Goal: Communication & Community: Answer question/provide support

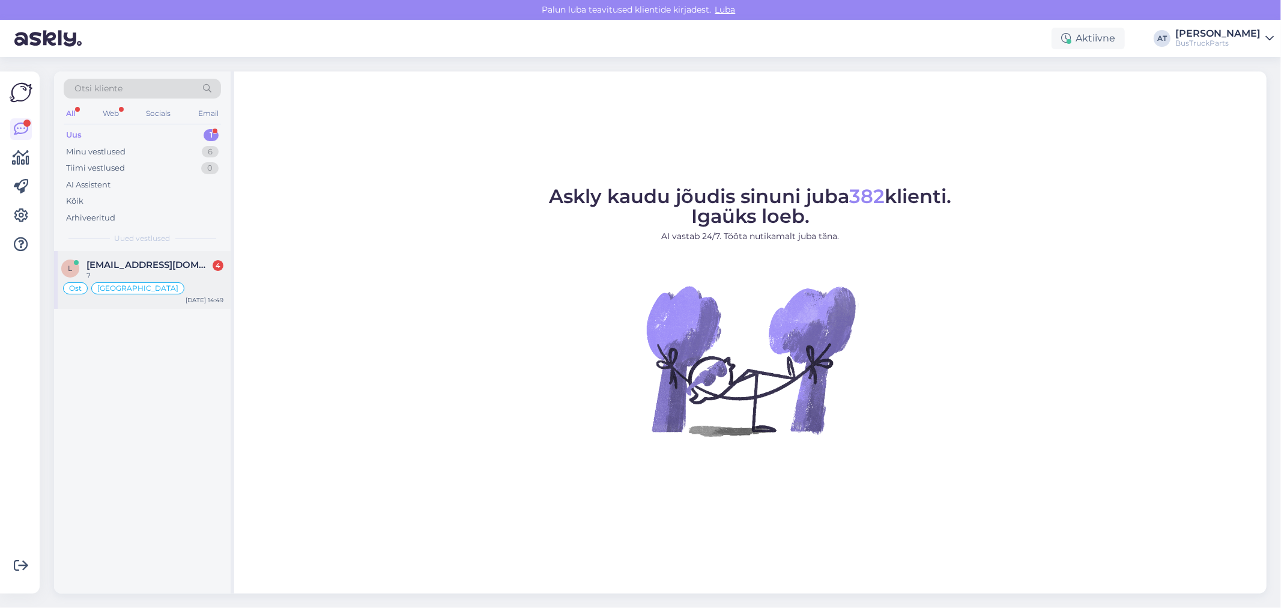
click at [152, 268] on span "[EMAIL_ADDRESS][DOMAIN_NAME]" at bounding box center [148, 264] width 125 height 11
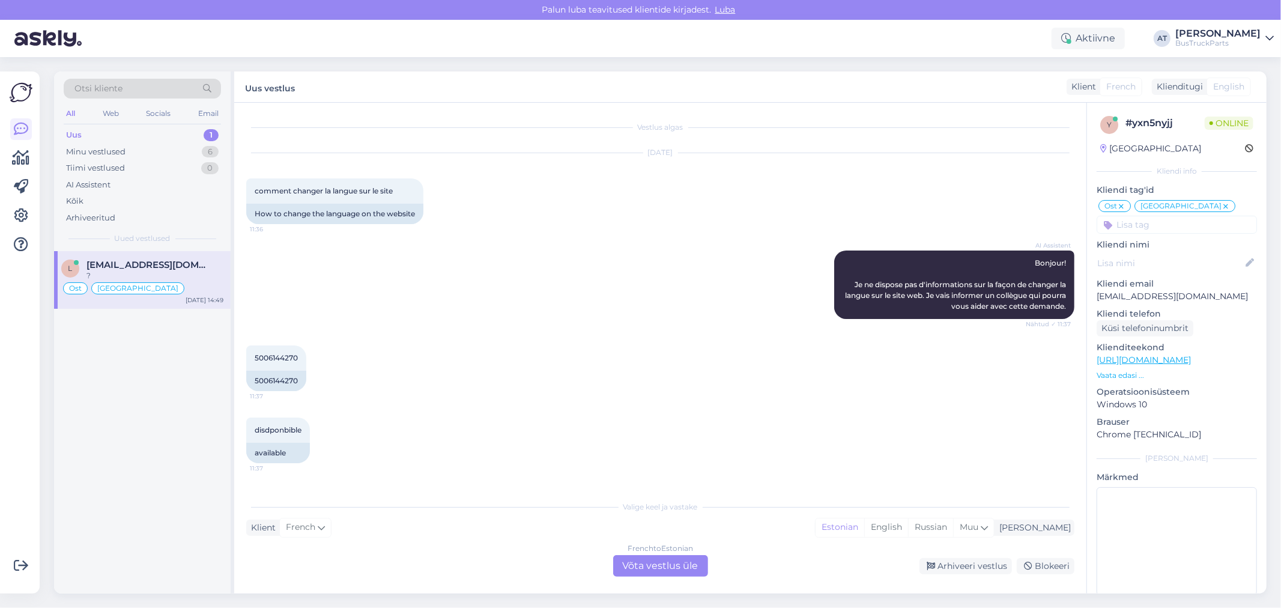
scroll to position [3216, 0]
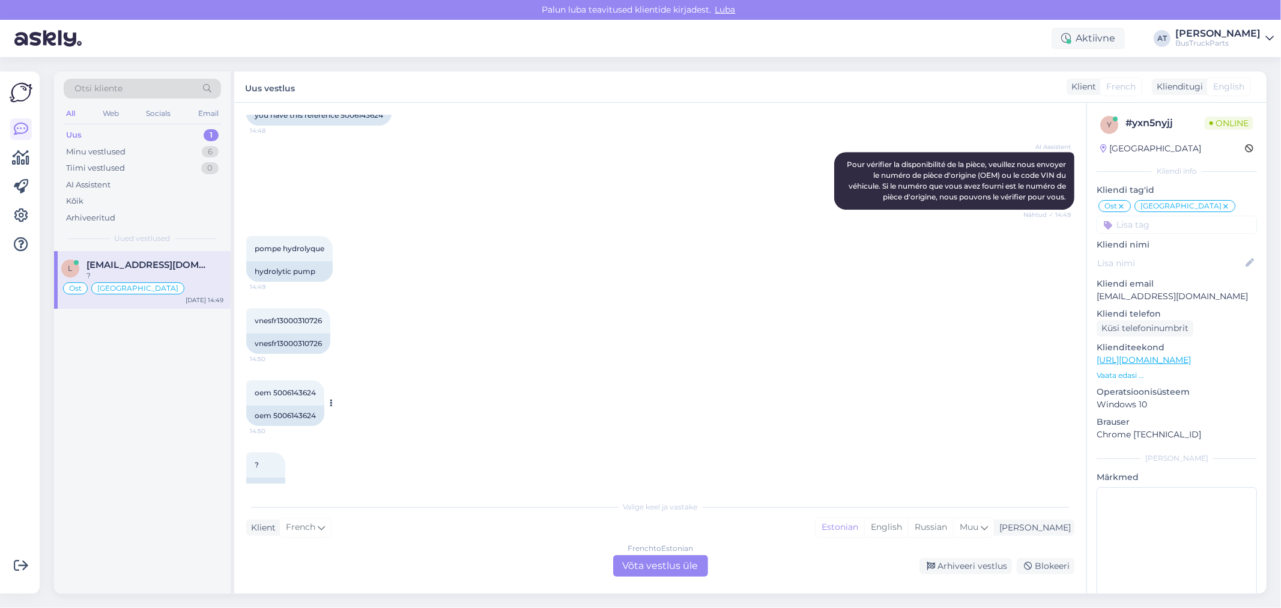
click at [308, 388] on span "oem 5006143624" at bounding box center [285, 392] width 61 height 9
copy div "5006143624 14:50"
click at [661, 575] on div "French to Estonian Võta vestlus üle" at bounding box center [660, 566] width 95 height 22
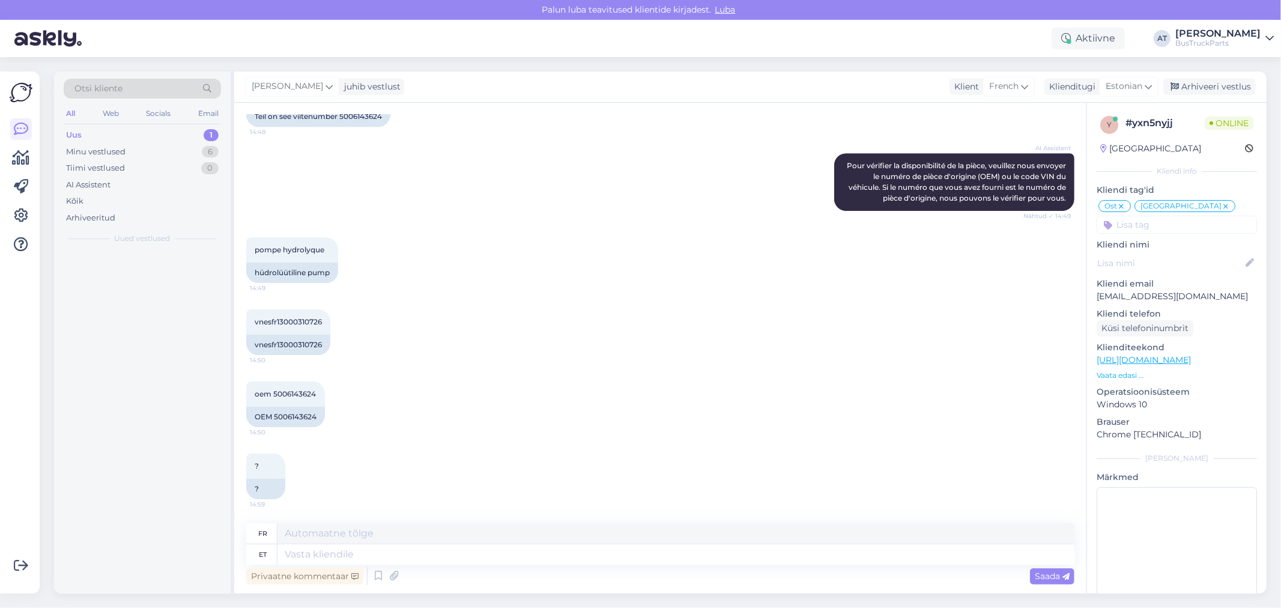
scroll to position [3201, 0]
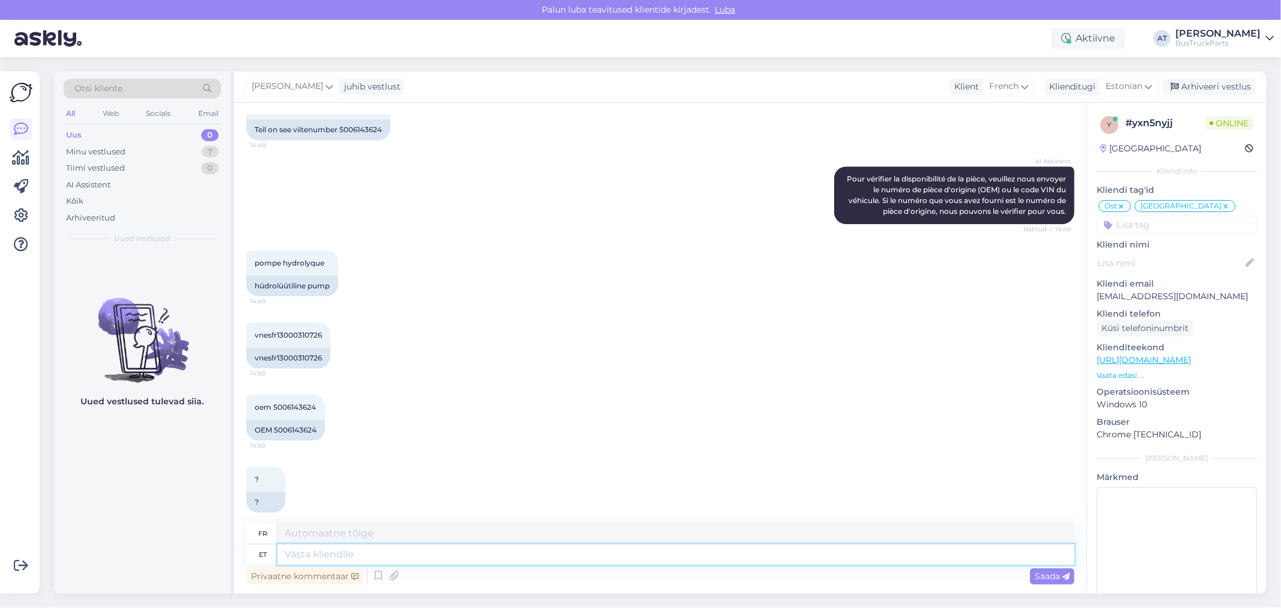
click at [649, 559] on textarea at bounding box center [675, 554] width 797 height 20
type textarea "We"
type textarea "Nous"
type textarea "We don´t jha"
type textarea "Nous ne le faisons pas"
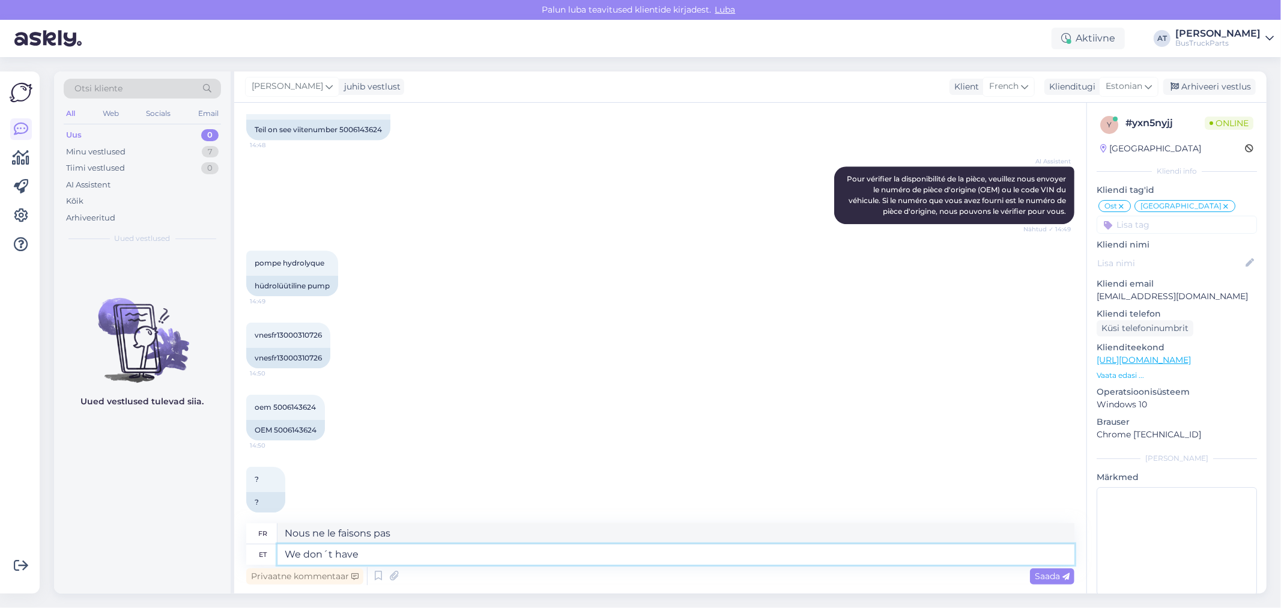
type textarea "We don´t have s"
type textarea "Nous n'avons pas"
type textarea "We don´t have spare pa"
type textarea "Nous n'avons pas de réserve"
type textarea "We don´t have spare part w"
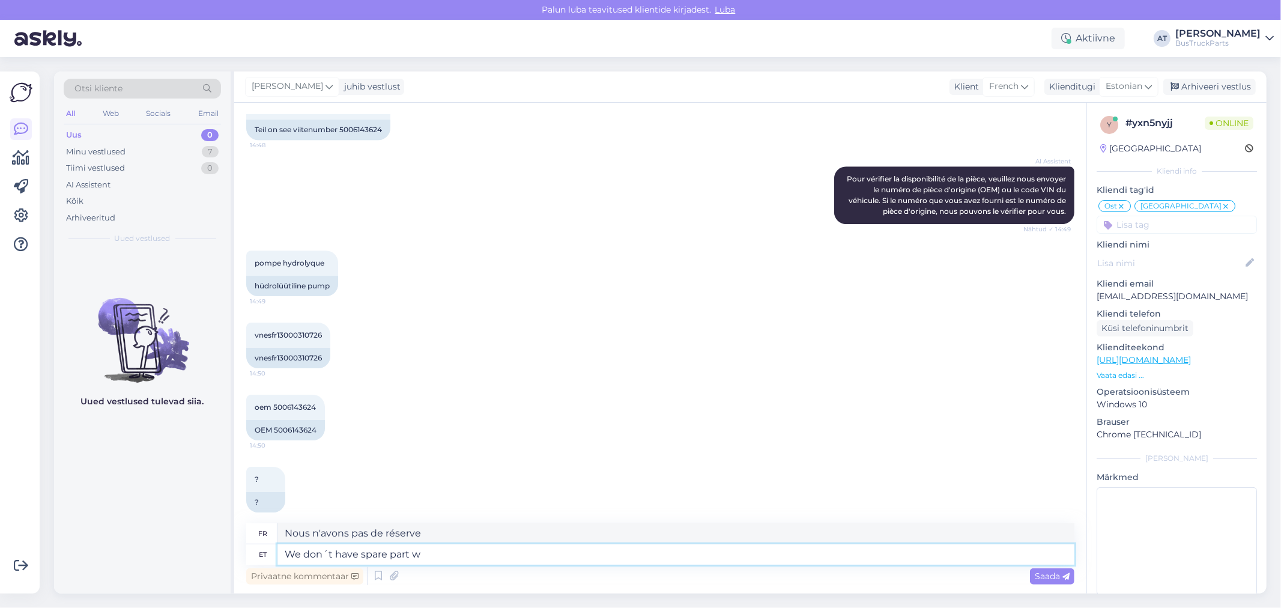
type textarea "Nous n'avons pas de pièces de rechange."
type textarea "We don´t have spare part with"
type textarea "Nous n'avons pas de pièce de rechange avec"
paste textarea "5006143624"
type textarea "We don´t have spare part with ORM 5006143624"
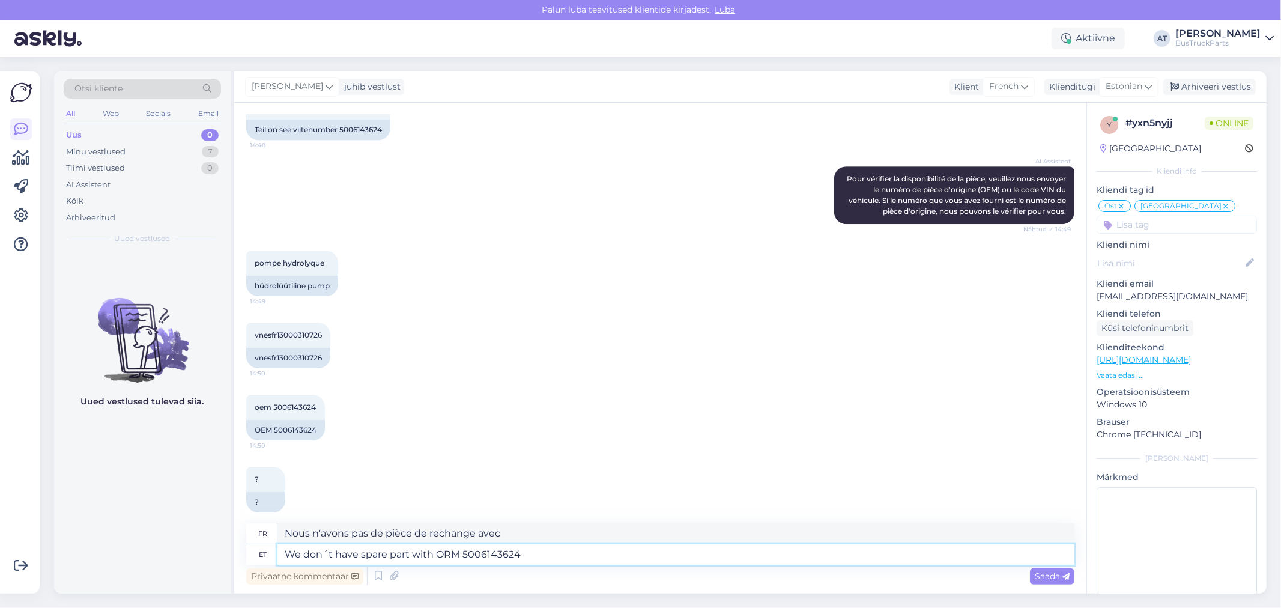
type textarea "Nous n'avons pas de pièce de rechange avec ORM"
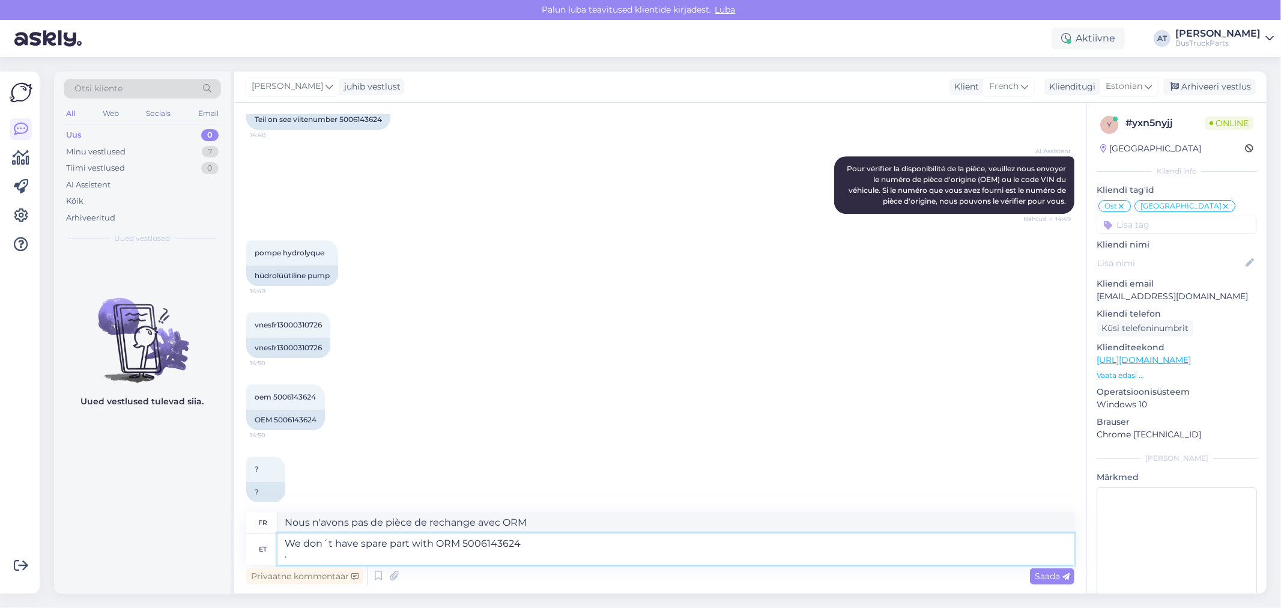
type textarea "We don´t have spare part with ORM 5006143624 ."
type textarea "Nous n'avons pas de pièce de rechange avec ORM 5006143624 ."
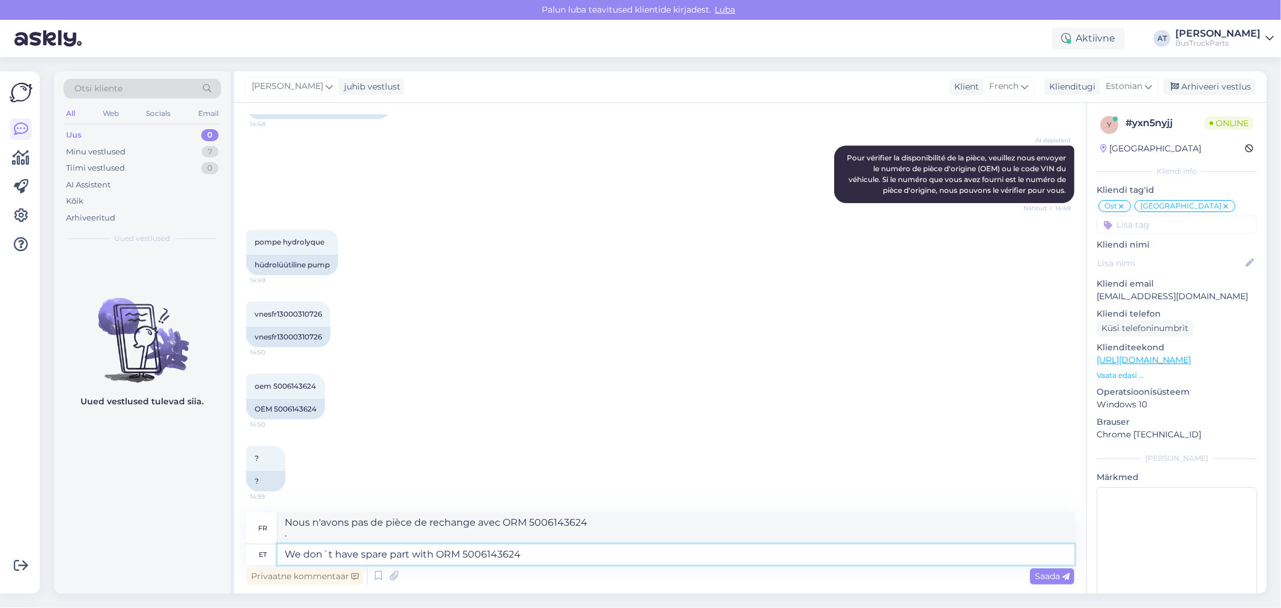
scroll to position [3211, 0]
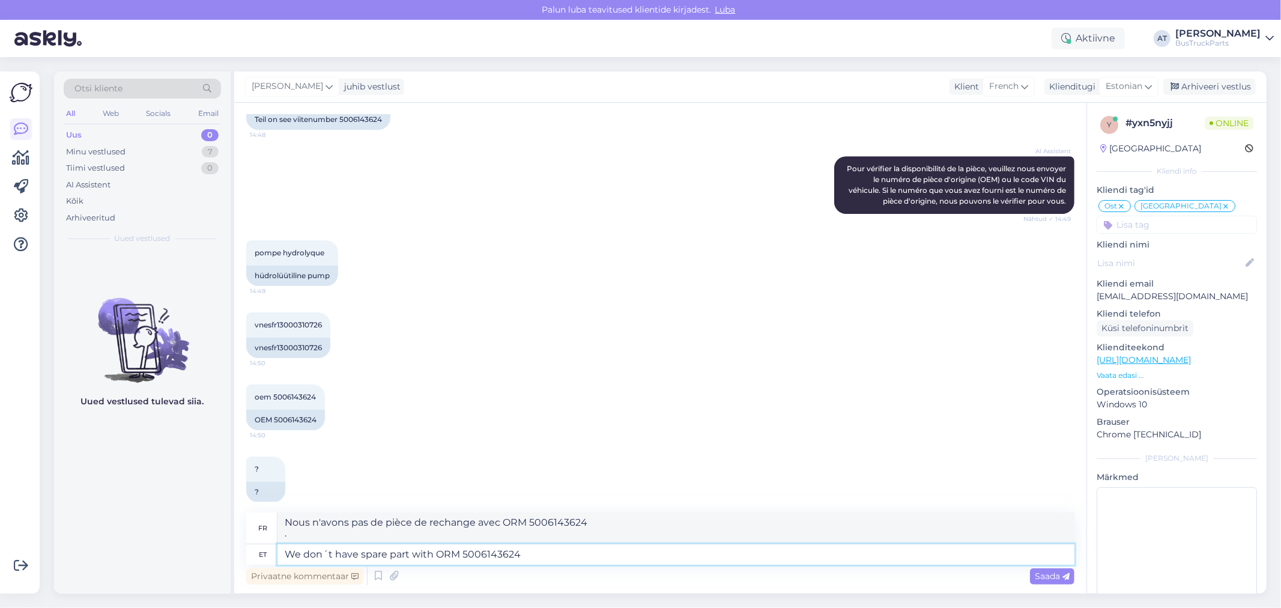
type textarea "We don´t have spare part with ORM 5006143624."
type textarea "Nous n'avons pas de pièce de rechange avec ORM 5006143624"
type textarea "We don´t have spare part with ORM 5006143624."
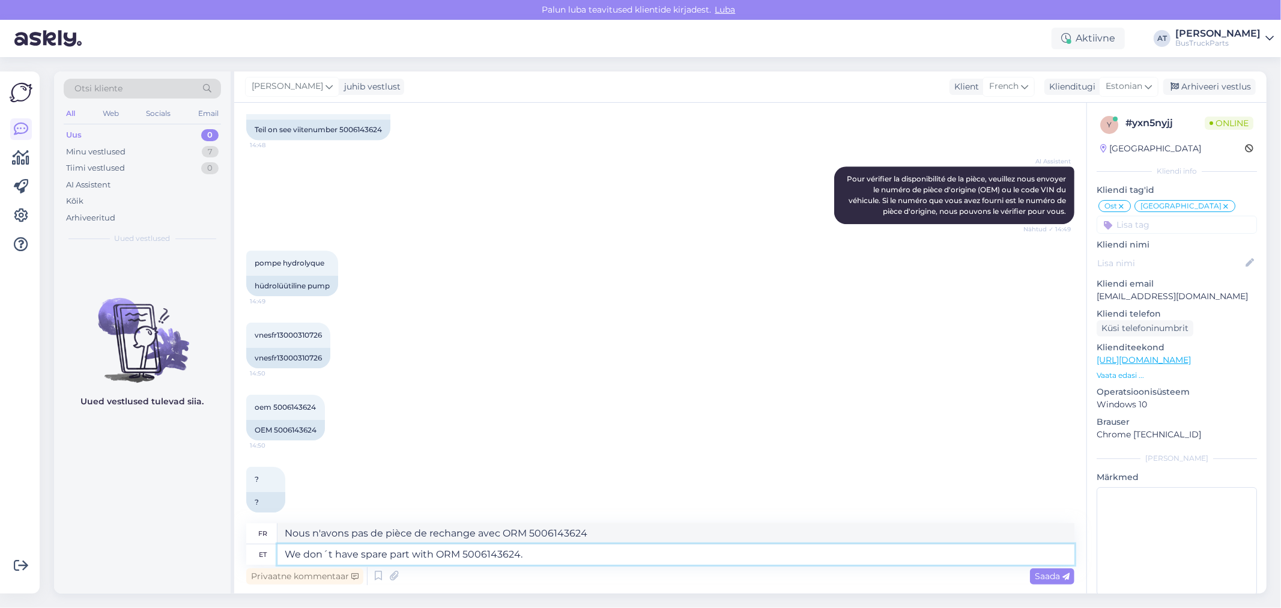
type textarea "Nous n'avons pas de pièce de rechange avec ORM 5006143624."
type textarea "We don´t have spare part with ORM 5006143624. Sorry!"
type textarea "Nous n'avons pas de pièce de rechange avec ORM 5006143624. Désolé !"
click at [450, 549] on textarea "We don´t have spare part with ORM 5006143624. Sorry!" at bounding box center [675, 554] width 797 height 20
type textarea "We don´t have spare part with OEM 5006143624. Sorry!"
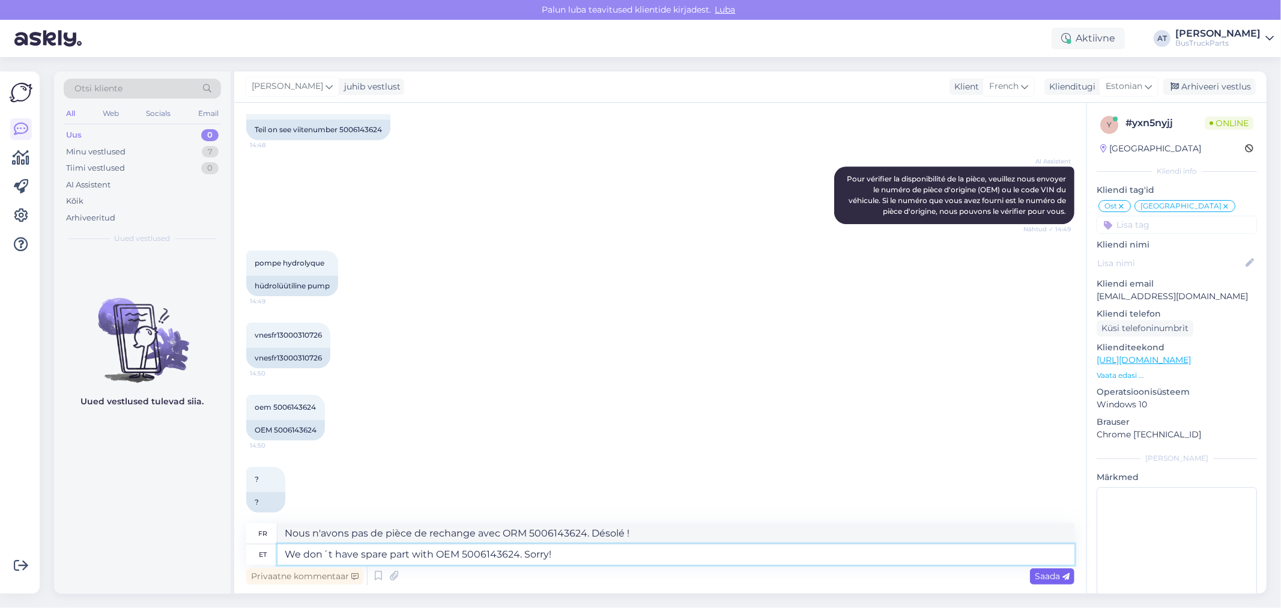
type textarea "Nous n'avons pas de pièce de rechange avec OEM 5006143624. Désolé !"
type textarea "We don´t have spare part with OEM 5006143624. Sorry!"
click at [1051, 581] on div "Saada" at bounding box center [1052, 576] width 44 height 16
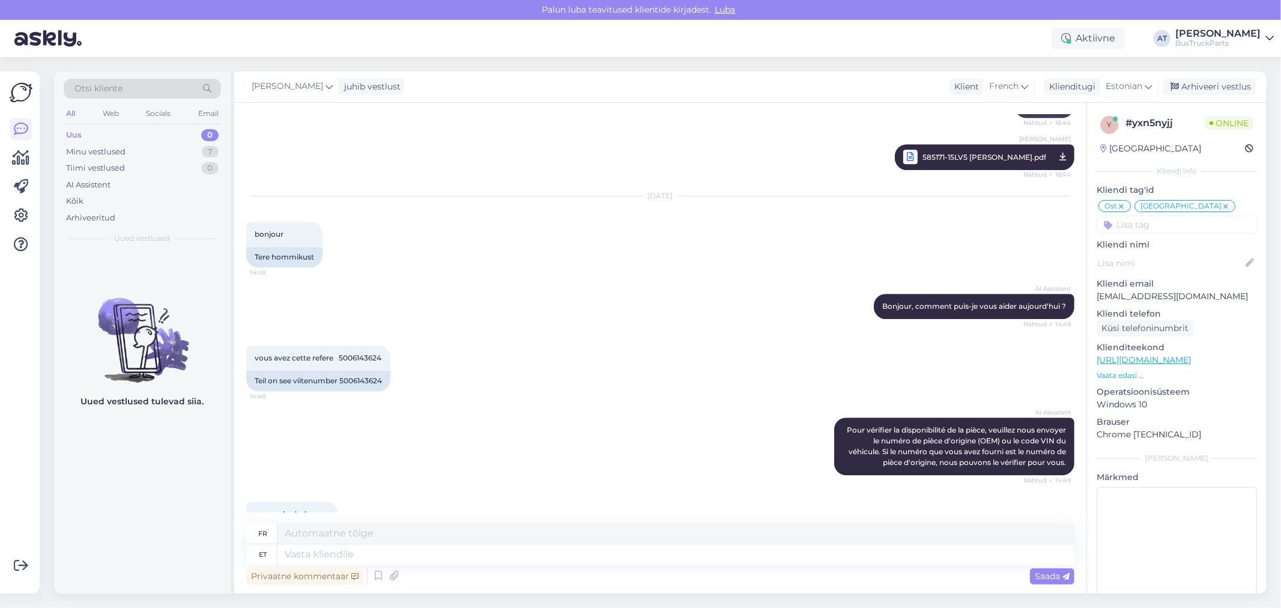
scroll to position [3283, 0]
